Goal: Obtain resource: Download file/media

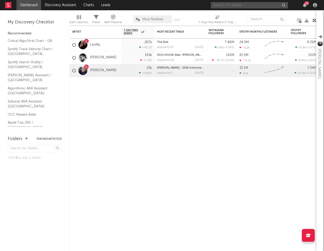
click at [246, 4] on input "text" at bounding box center [249, 5] width 77 height 6
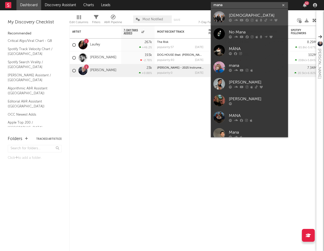
type input "mana"
click at [245, 14] on div "[DEMOGRAPHIC_DATA]" at bounding box center [257, 15] width 57 height 6
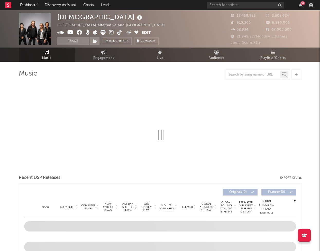
select select "6m"
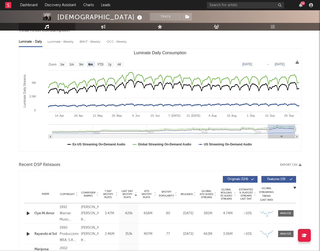
scroll to position [103, 0]
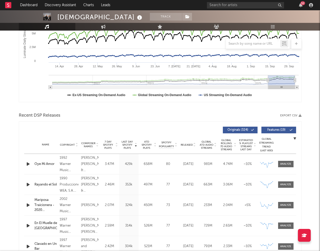
click at [301, 117] on icon "button" at bounding box center [300, 115] width 3 height 3
